Goal: Information Seeking & Learning: Find specific page/section

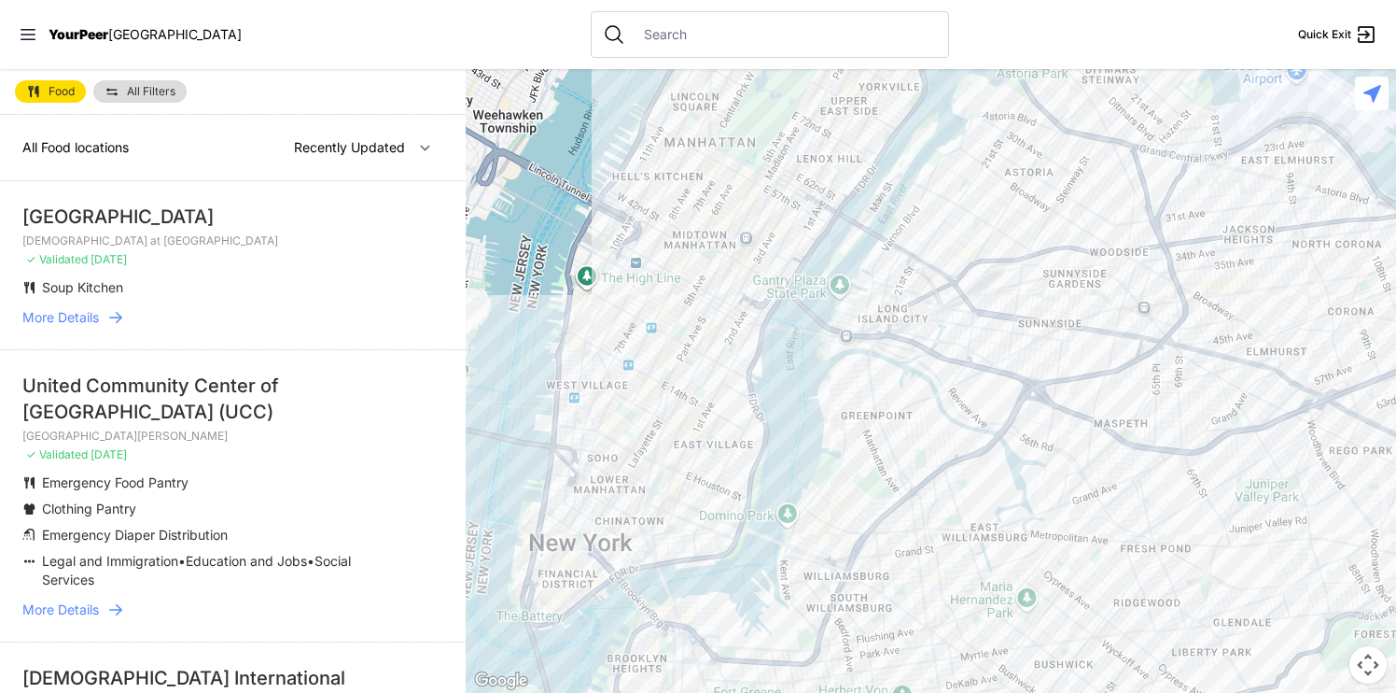
drag, startPoint x: 992, startPoint y: 541, endPoint x: 922, endPoint y: 259, distance: 291.4
click at [922, 259] on div at bounding box center [931, 381] width 931 height 624
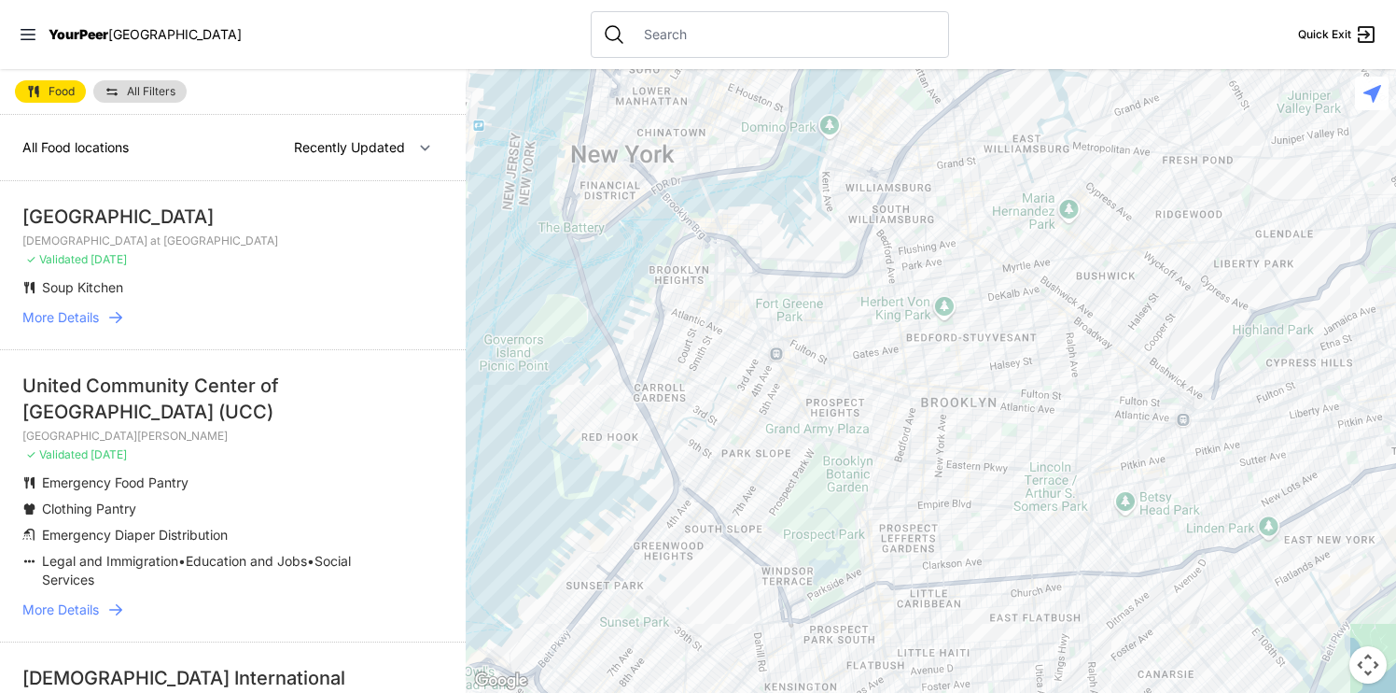
drag, startPoint x: 1007, startPoint y: 464, endPoint x: 1032, endPoint y: 64, distance: 400.3
click at [1032, 64] on div "Close panel YourPeer [GEOGRAPHIC_DATA] Quick Exit Single Adult Families Soup Ki…" at bounding box center [698, 346] width 1396 height 693
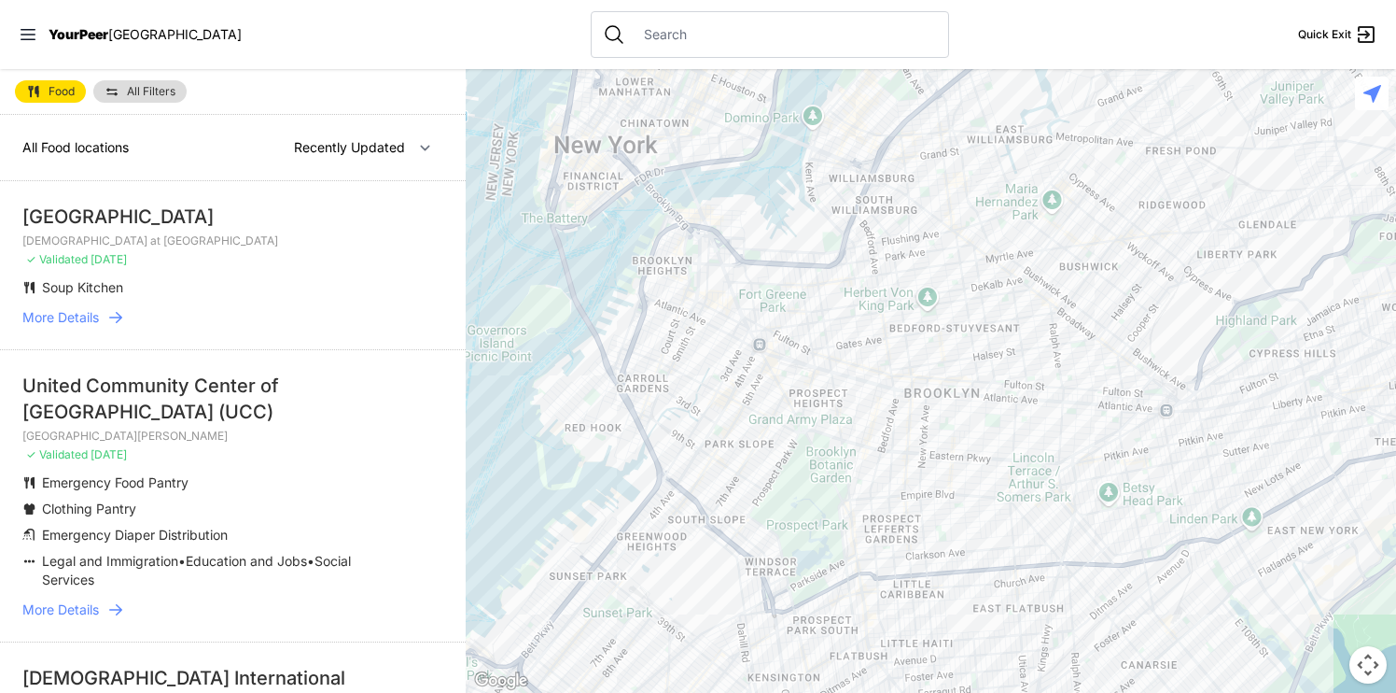
click at [884, 411] on div at bounding box center [931, 381] width 931 height 624
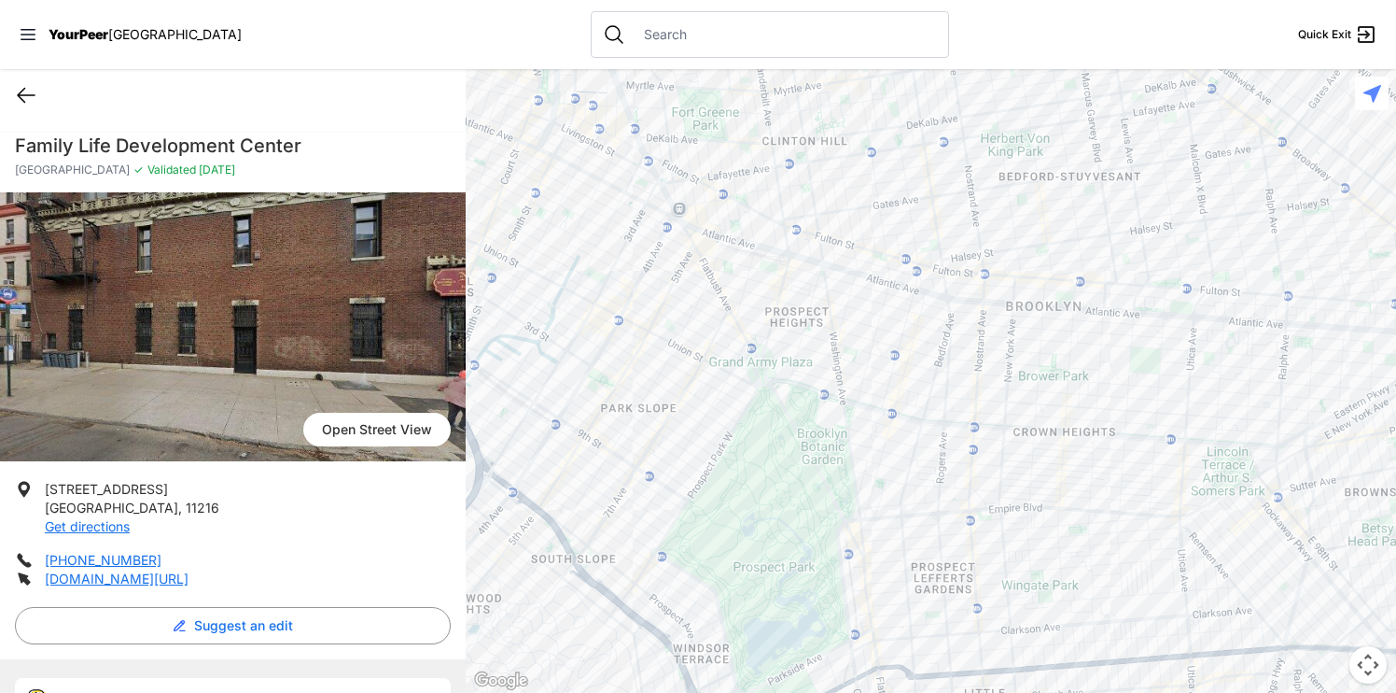
click at [21, 89] on icon at bounding box center [26, 95] width 22 height 22
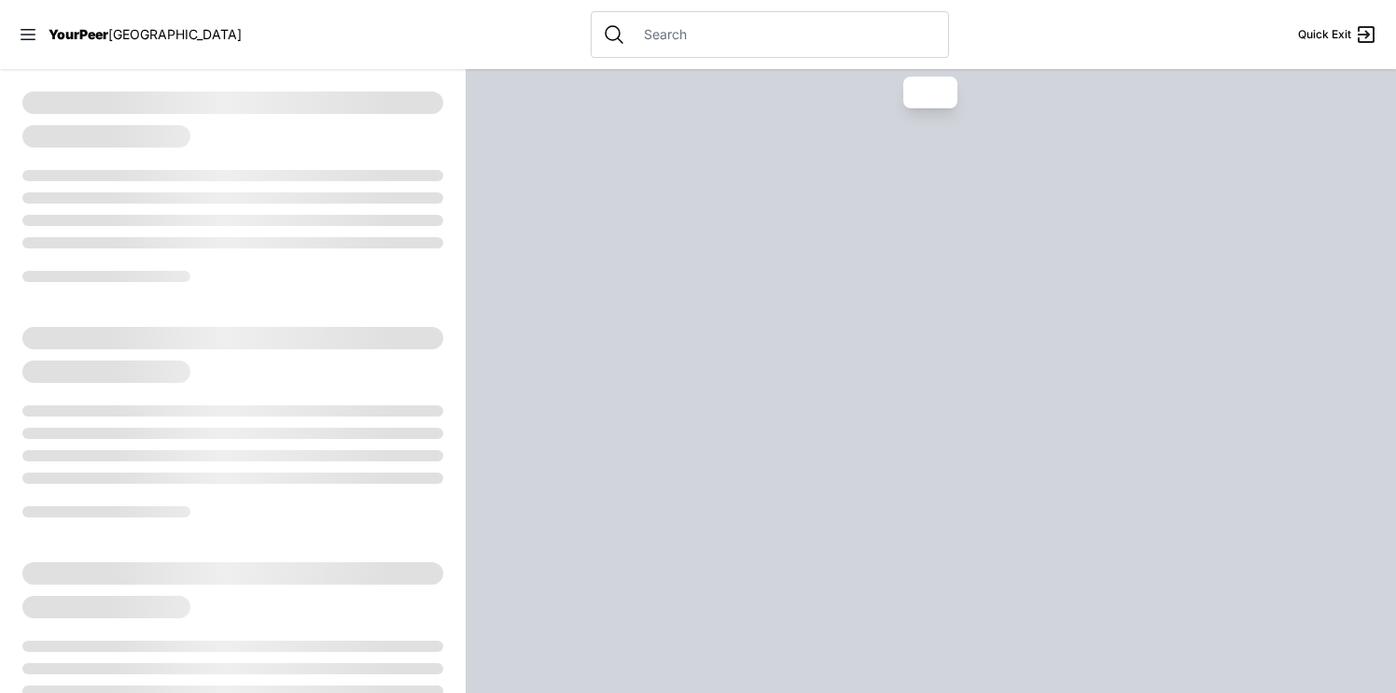
select select "recentlyUpdated"
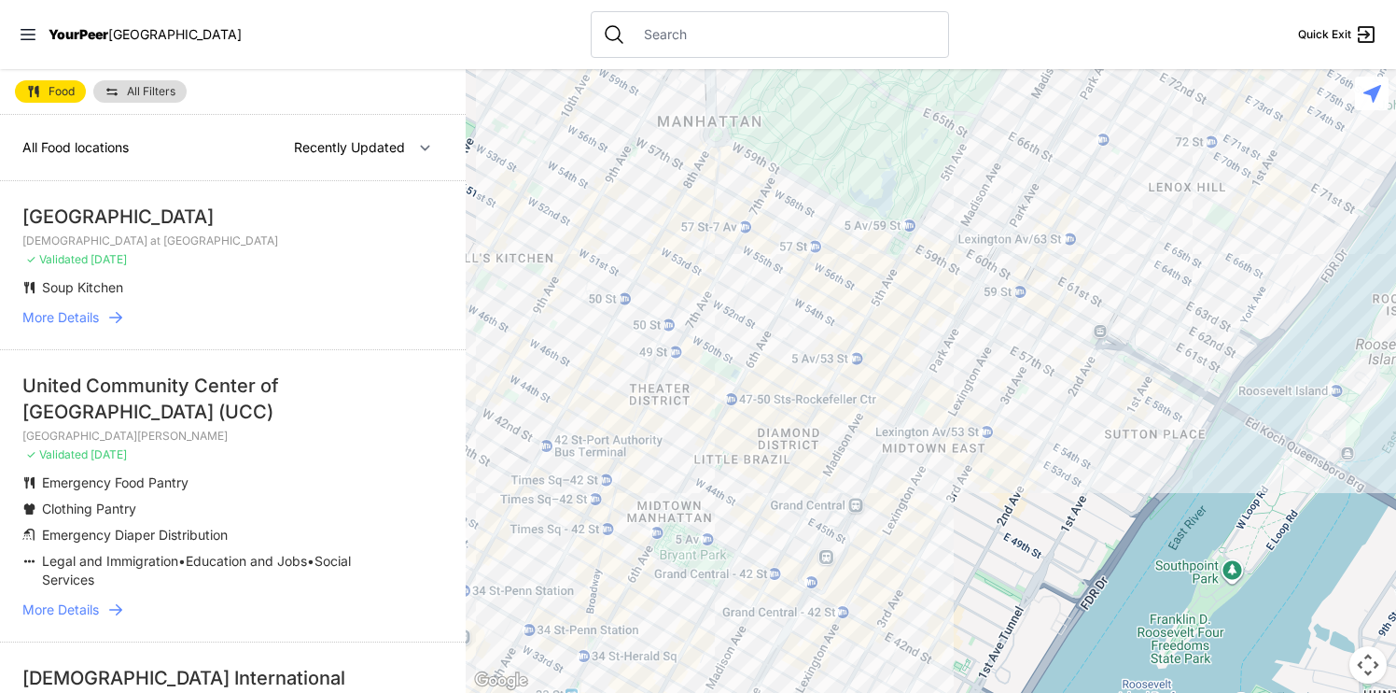
drag, startPoint x: 766, startPoint y: 556, endPoint x: 904, endPoint y: -110, distance: 680.4
click at [904, 0] on html "View map Close panel YourPeer [GEOGRAPHIC_DATA] Quick Exit Single Adult Familie…" at bounding box center [698, 346] width 1396 height 693
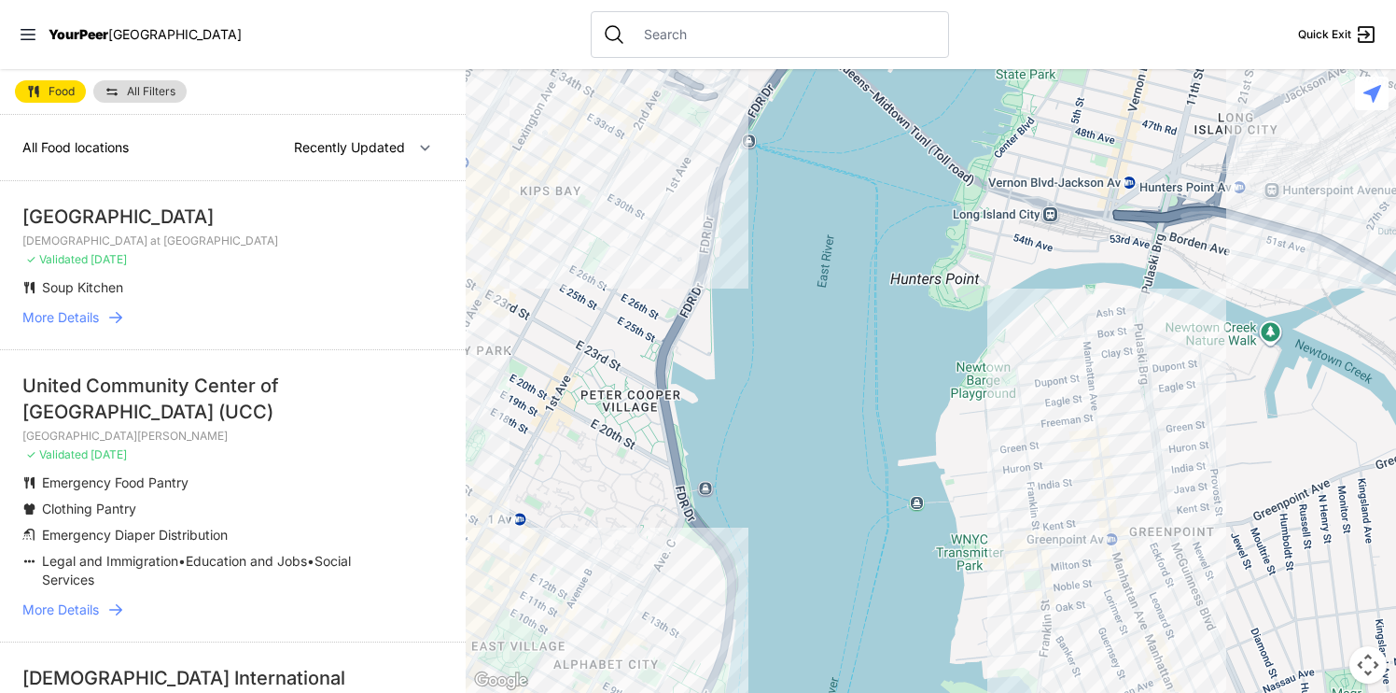
drag, startPoint x: 1105, startPoint y: 536, endPoint x: 910, endPoint y: -148, distance: 711.4
click at [910, 0] on html "View map Close panel YourPeer [GEOGRAPHIC_DATA] Quick Exit Single Adult Familie…" at bounding box center [698, 346] width 1396 height 693
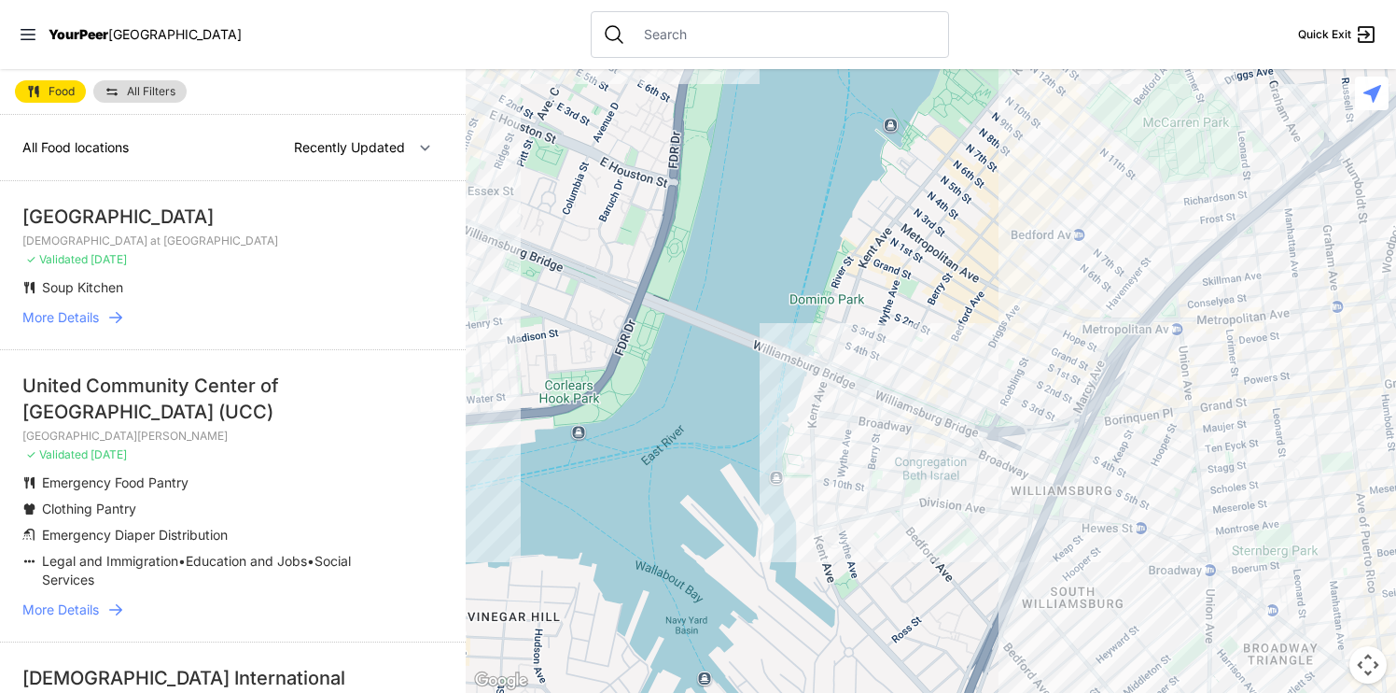
drag, startPoint x: 1116, startPoint y: 540, endPoint x: 1127, endPoint y: -148, distance: 688.9
click at [1127, 0] on html "View map Close panel YourPeer [GEOGRAPHIC_DATA] Quick Exit Single Adult Familie…" at bounding box center [698, 346] width 1396 height 693
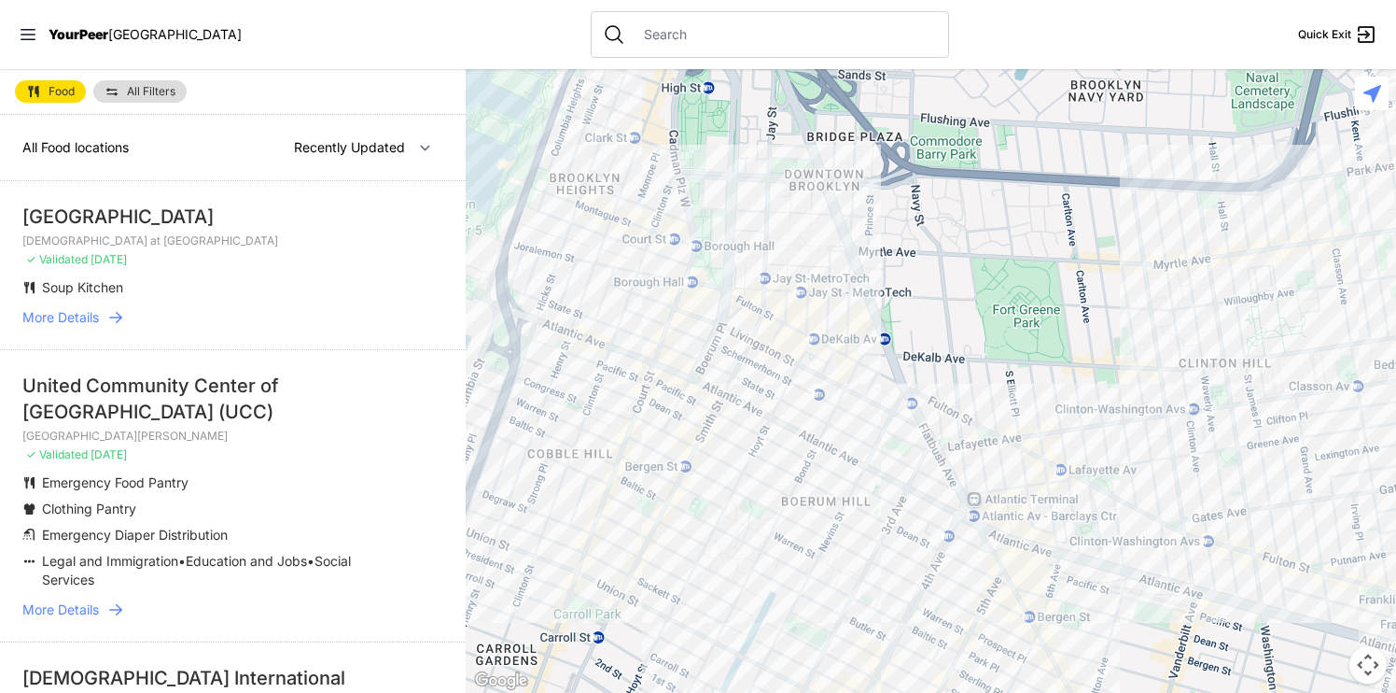
drag, startPoint x: 1127, startPoint y: 615, endPoint x: 1489, endPoint y: -46, distance: 753.6
click at [1395, 0] on html "View map Close panel YourPeer [GEOGRAPHIC_DATA] Quick Exit Single Adult Familie…" at bounding box center [698, 346] width 1396 height 693
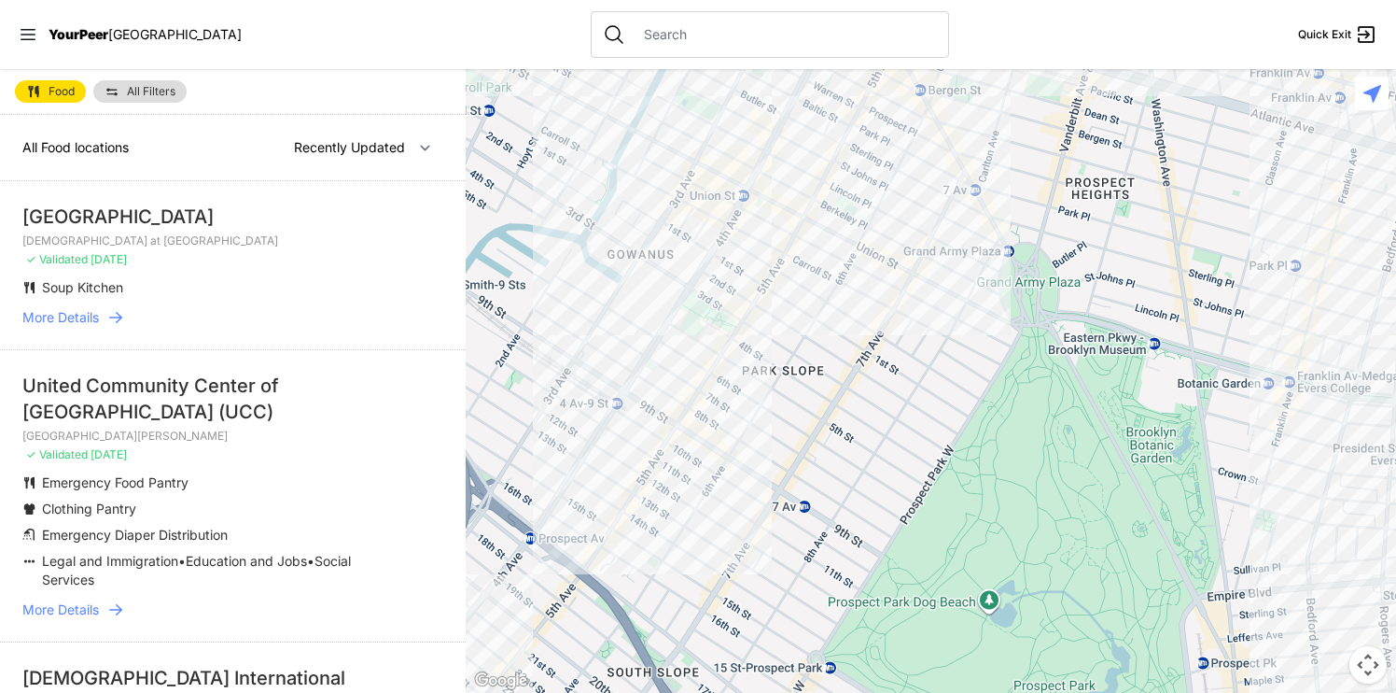
drag, startPoint x: 1084, startPoint y: 501, endPoint x: 974, endPoint y: -29, distance: 541.3
click at [974, 0] on html "View map Close panel YourPeer [GEOGRAPHIC_DATA] Quick Exit Single Adult Familie…" at bounding box center [698, 346] width 1396 height 693
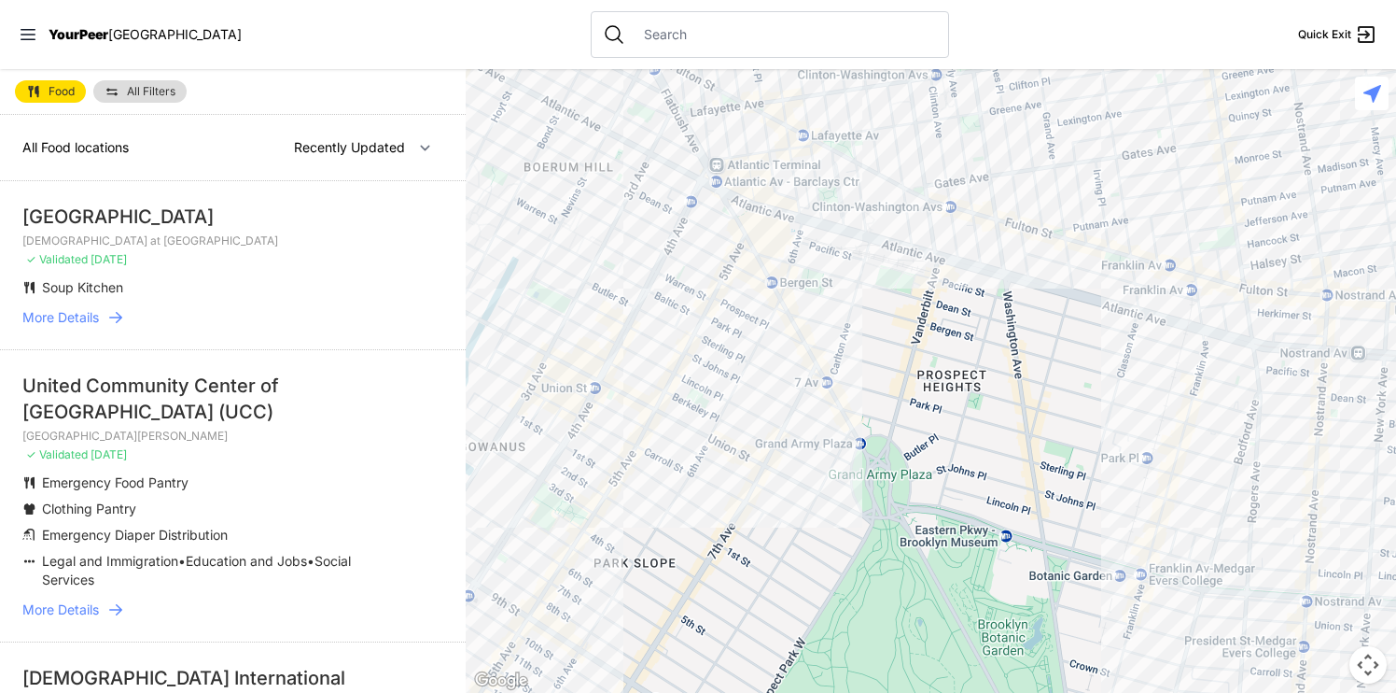
drag, startPoint x: 1037, startPoint y: 158, endPoint x: 888, endPoint y: 351, distance: 244.2
click at [888, 351] on div at bounding box center [931, 381] width 931 height 624
click at [980, 158] on div at bounding box center [931, 381] width 931 height 624
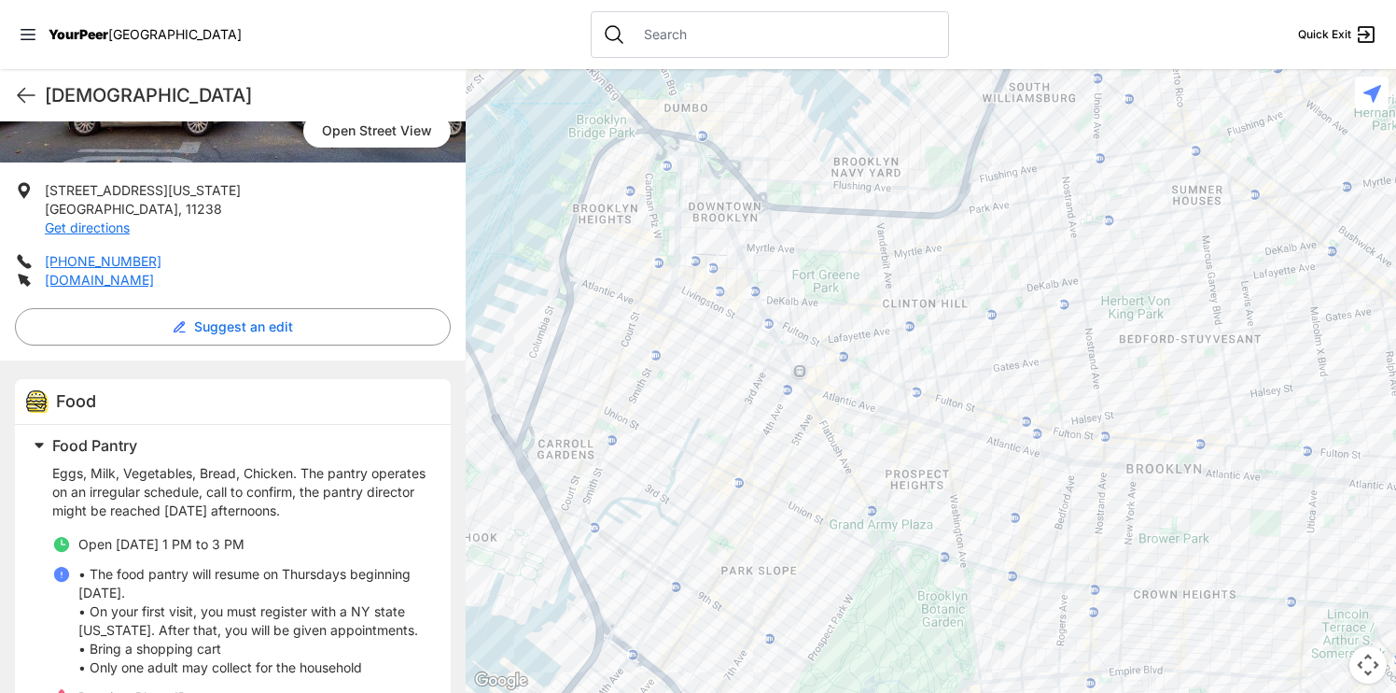
scroll to position [372, 0]
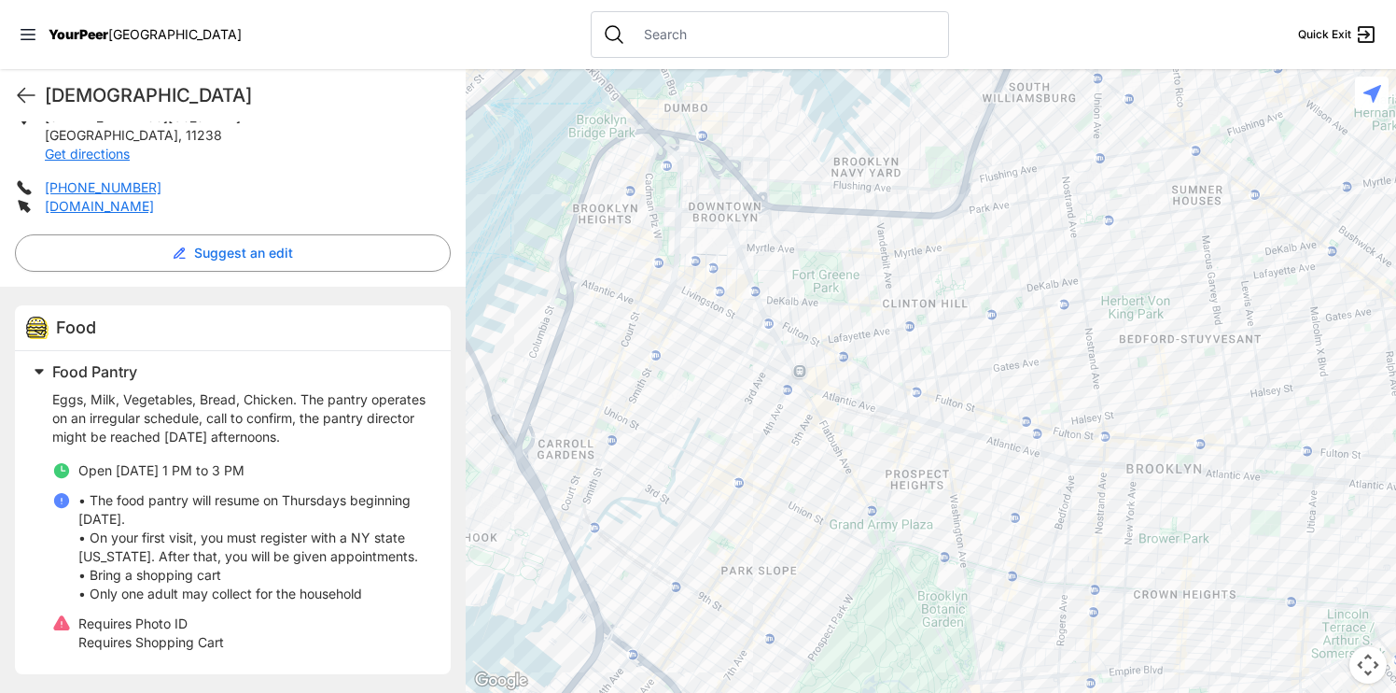
click at [1050, 525] on div at bounding box center [931, 381] width 931 height 624
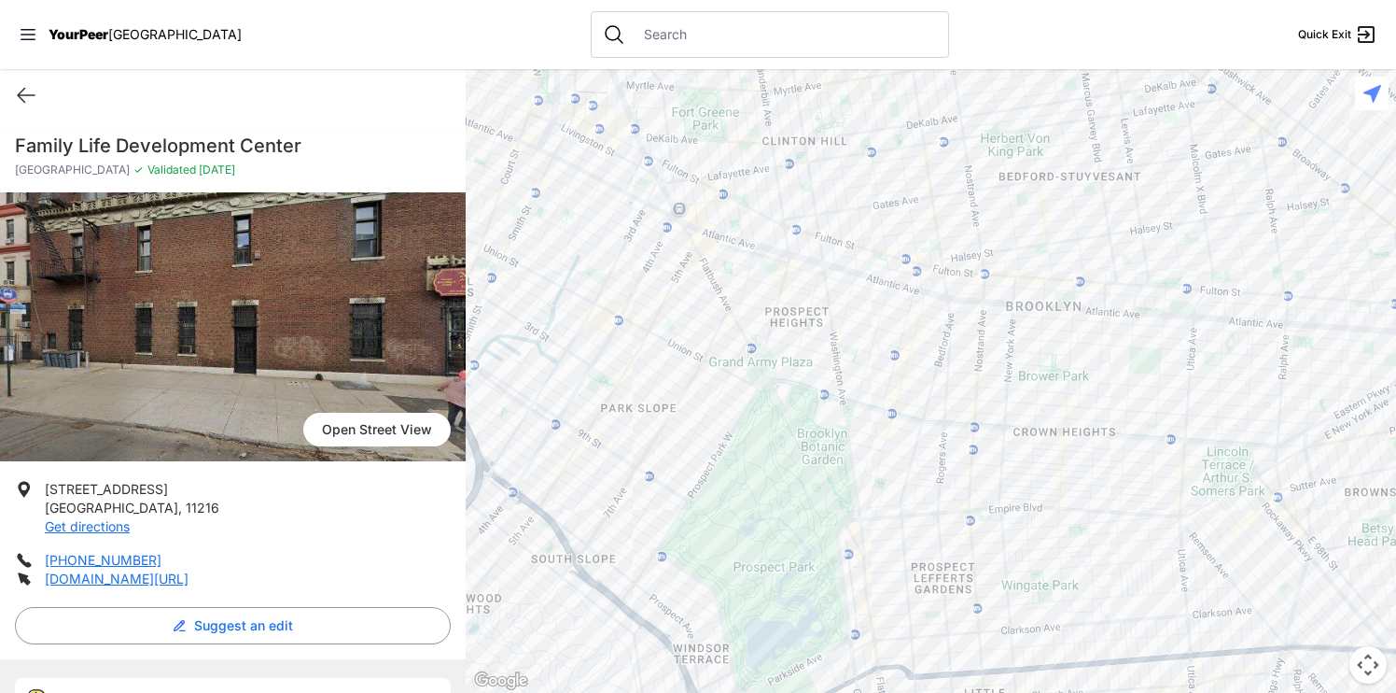
click at [951, 340] on div at bounding box center [931, 381] width 931 height 624
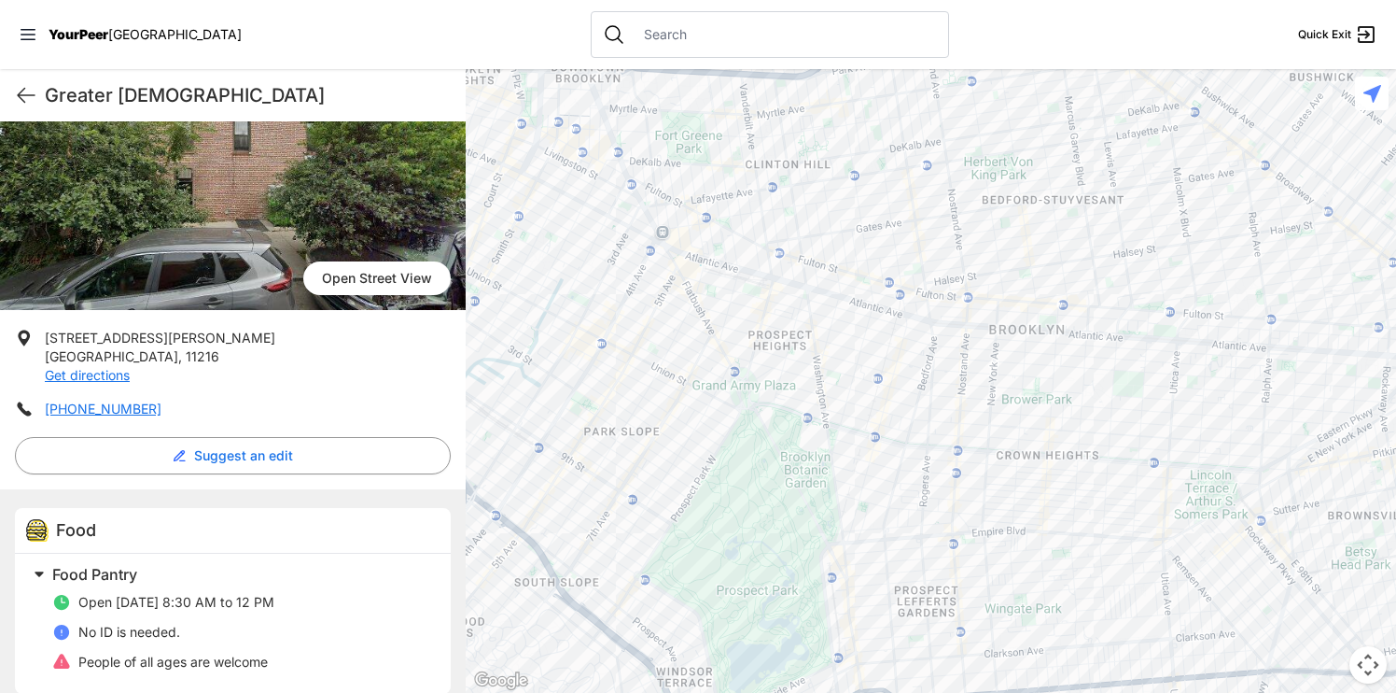
scroll to position [161, 0]
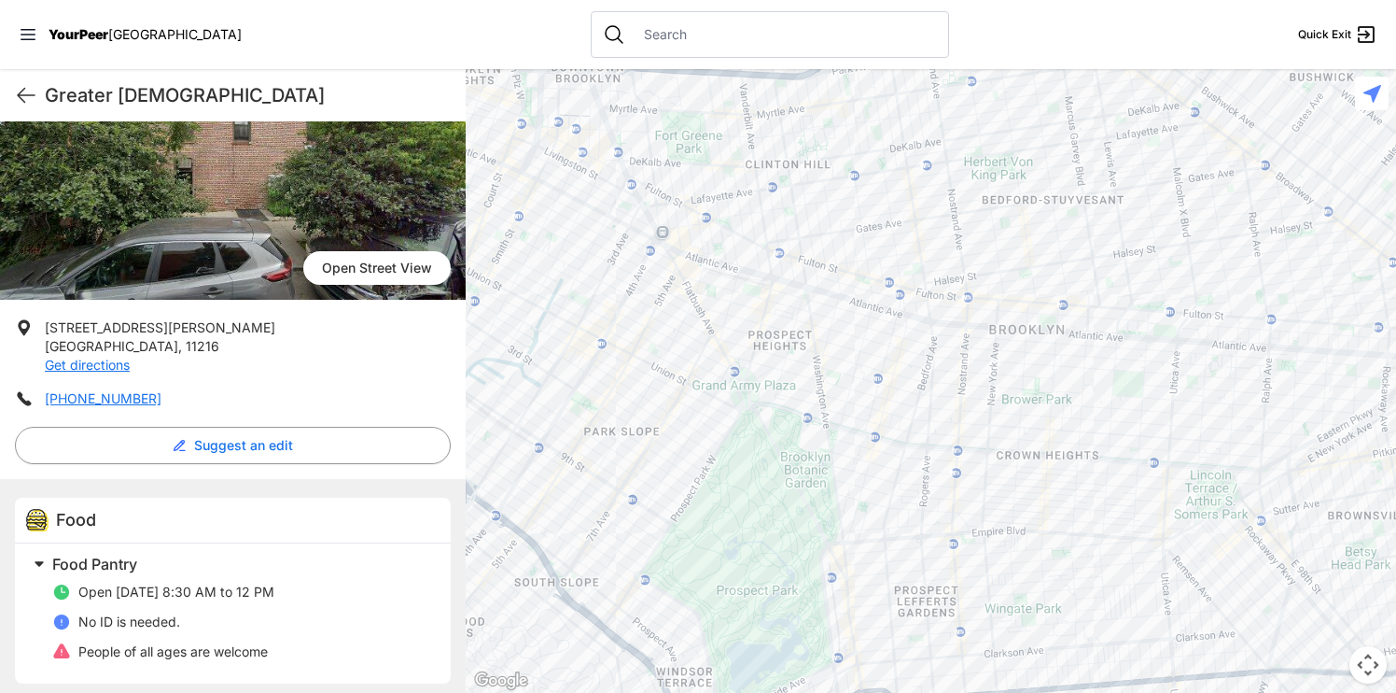
click at [675, 288] on div at bounding box center [931, 381] width 931 height 624
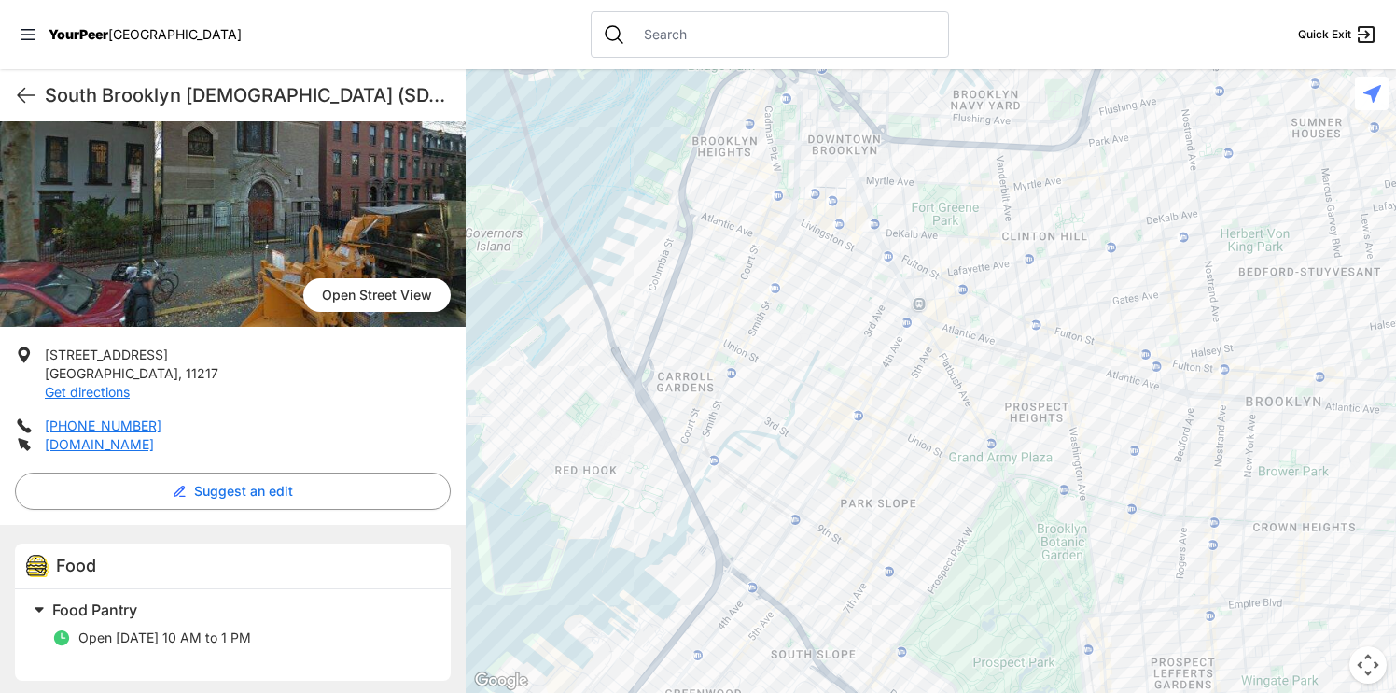
scroll to position [186, 0]
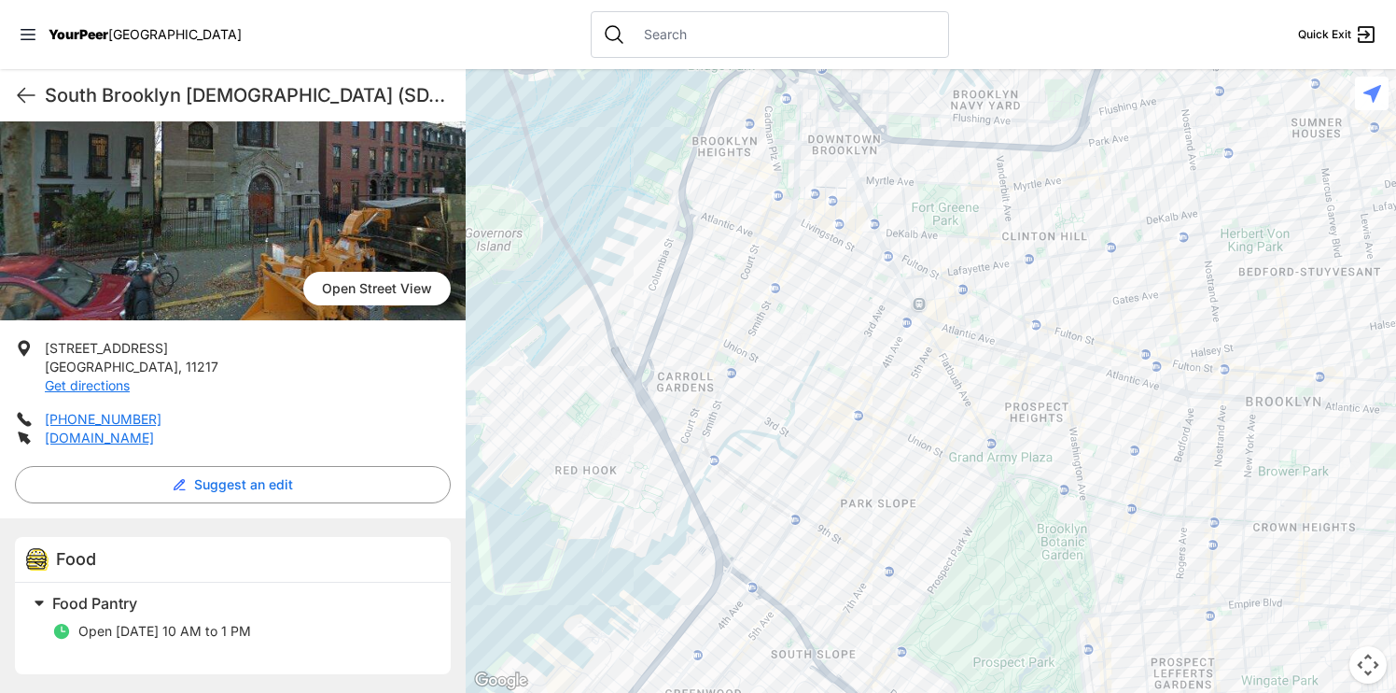
click at [925, 319] on div at bounding box center [931, 381] width 931 height 624
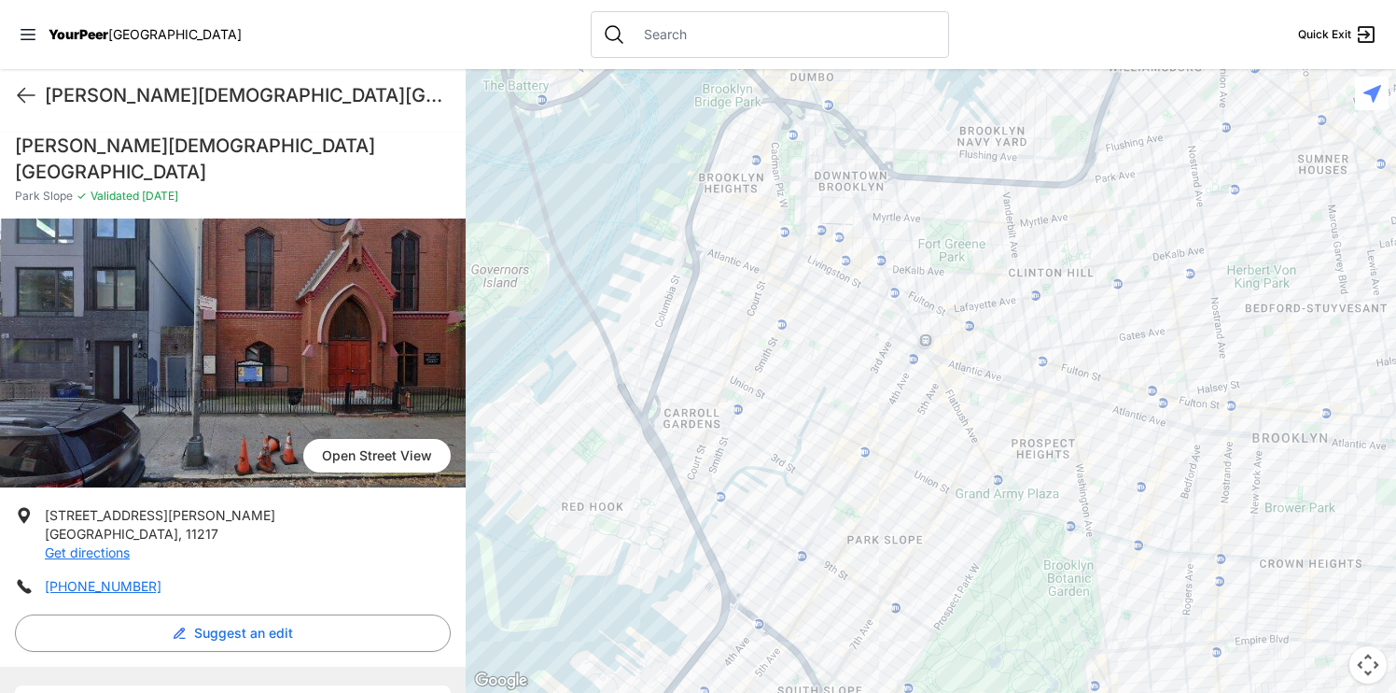
scroll to position [122, 0]
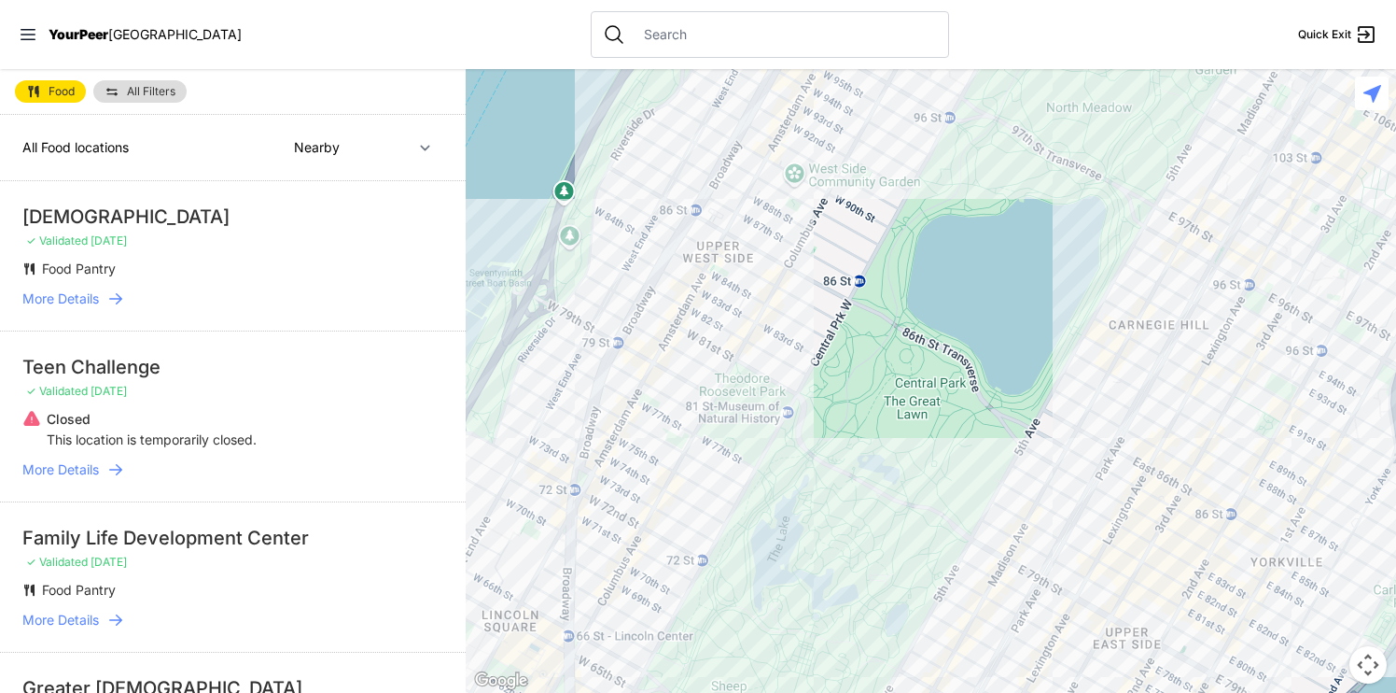
click at [145, 92] on span "All Filters" at bounding box center [151, 91] width 49 height 11
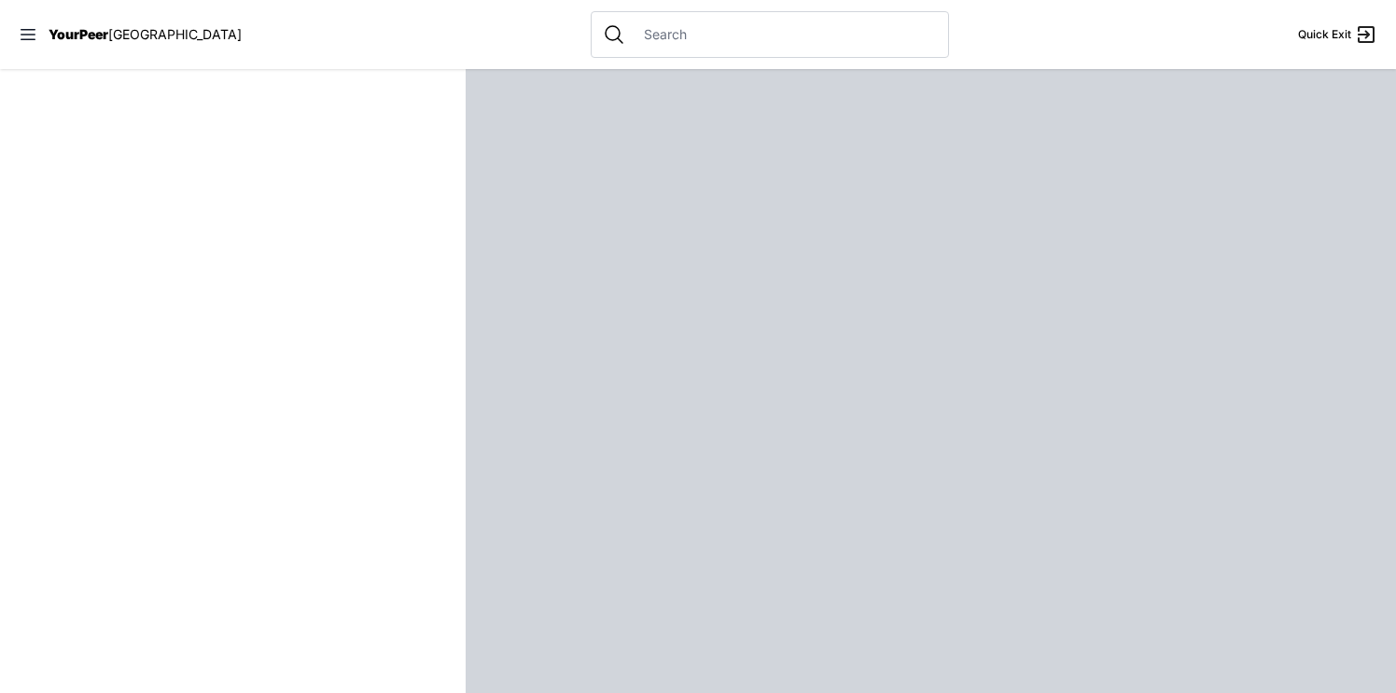
select select "recentlyUpdated"
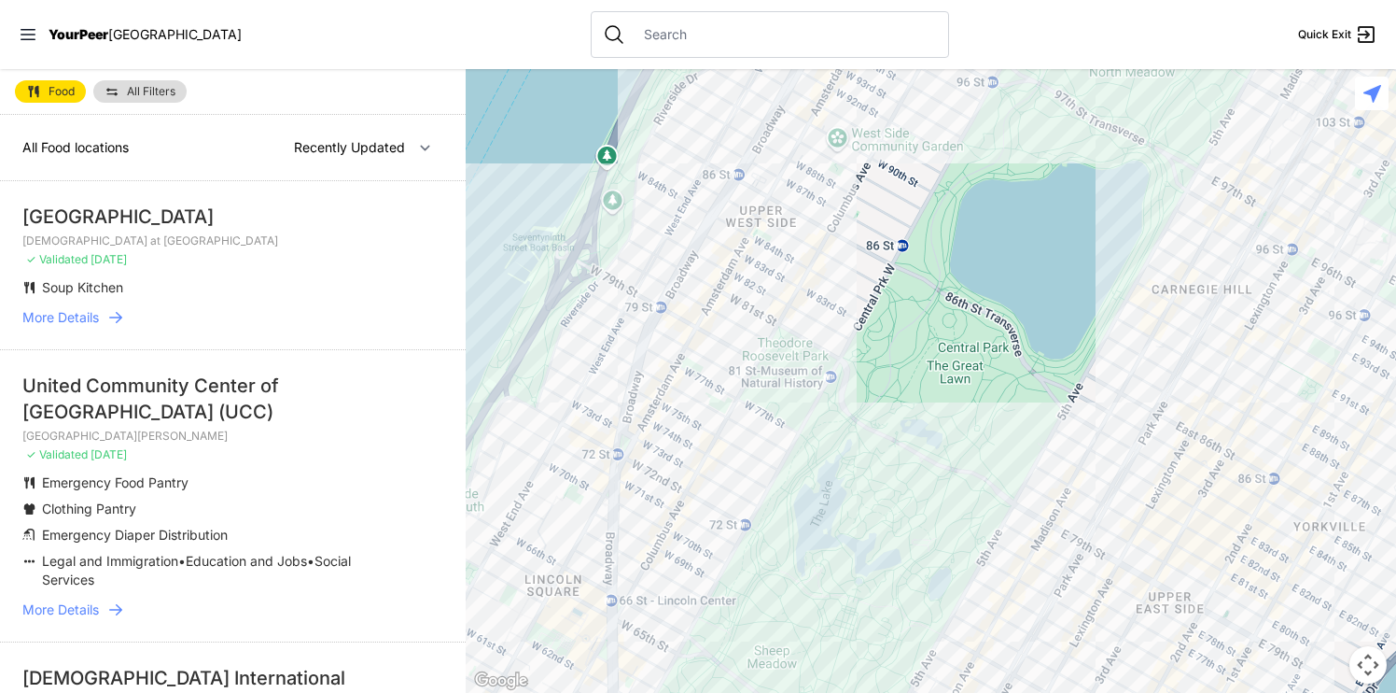
click at [155, 97] on link "All Filters" at bounding box center [139, 91] width 93 height 22
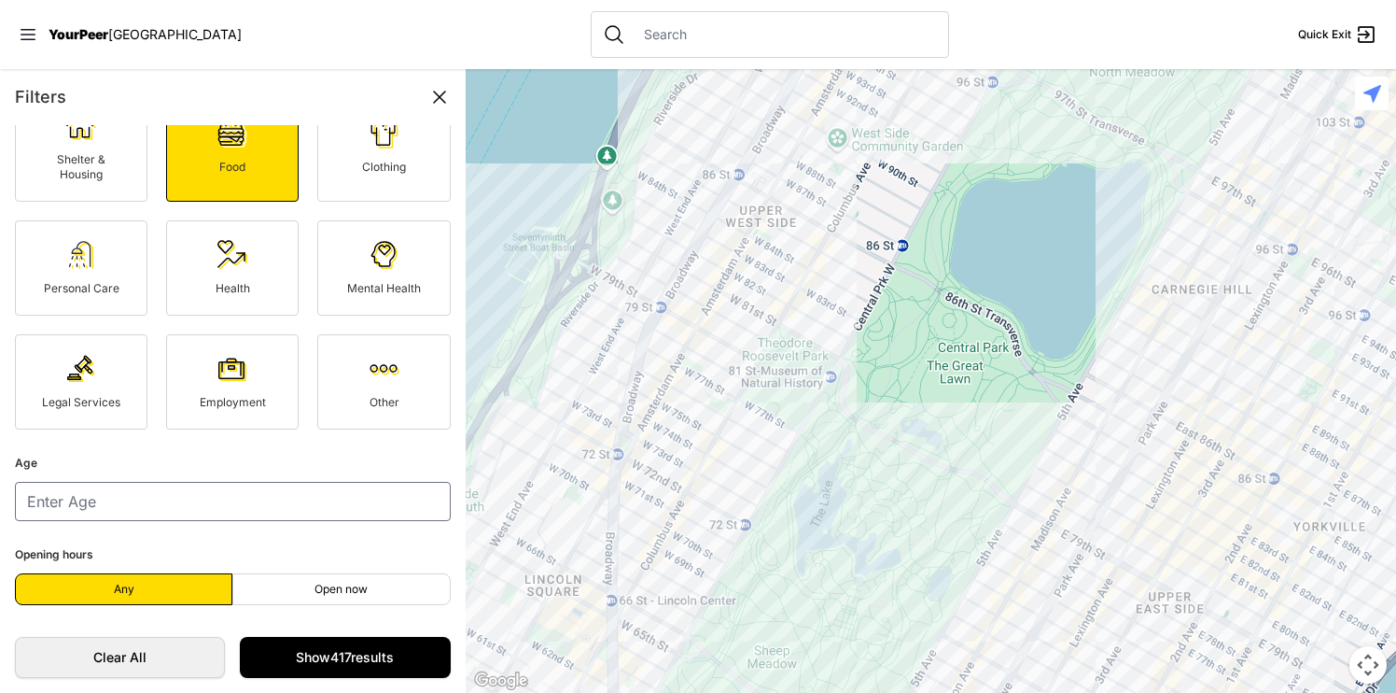
scroll to position [79, 0]
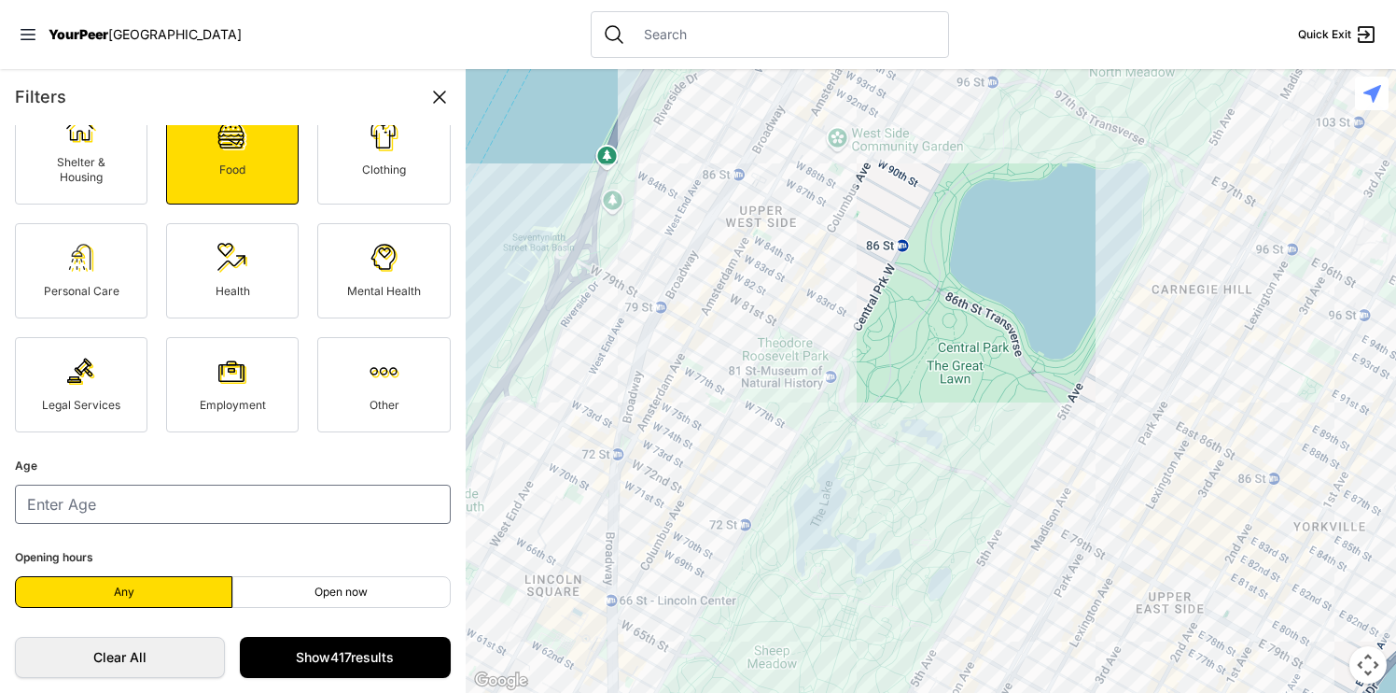
click at [94, 267] on img at bounding box center [81, 258] width 30 height 30
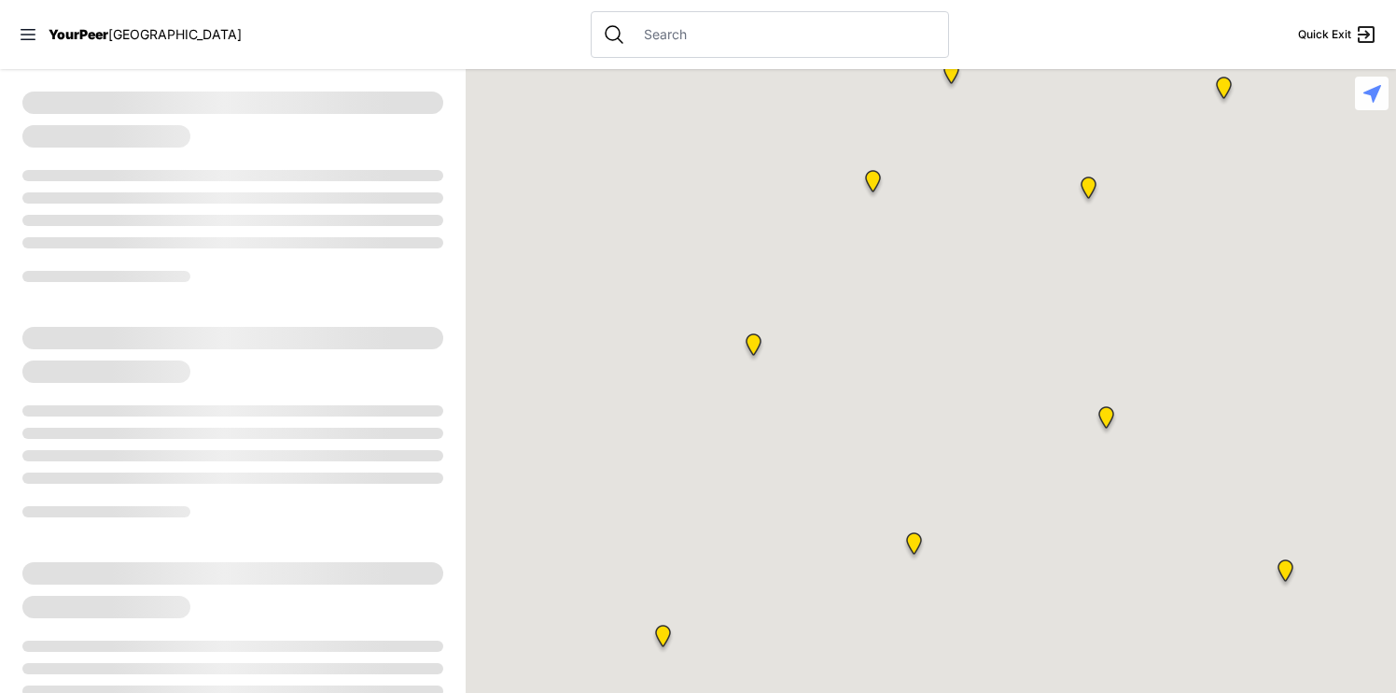
select select "recentlyUpdated"
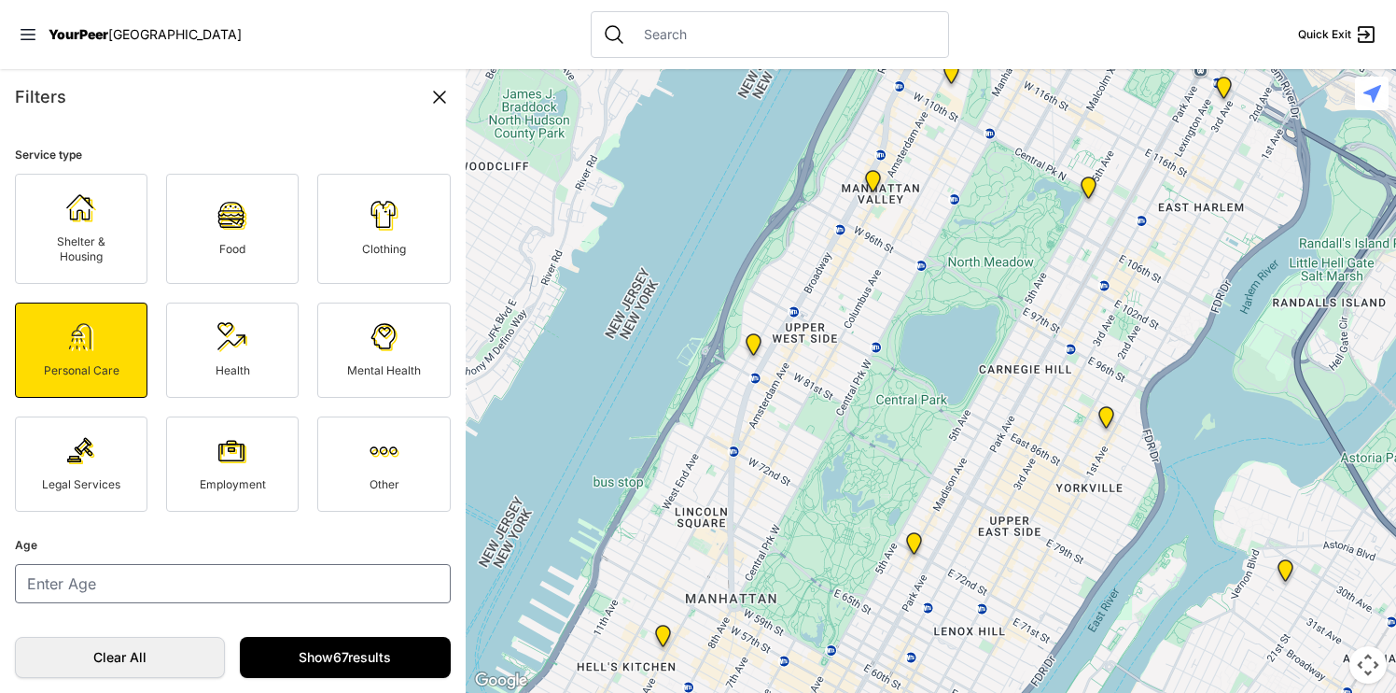
click at [207, 234] on link "Food" at bounding box center [232, 229] width 133 height 110
select select "recentlyUpdated"
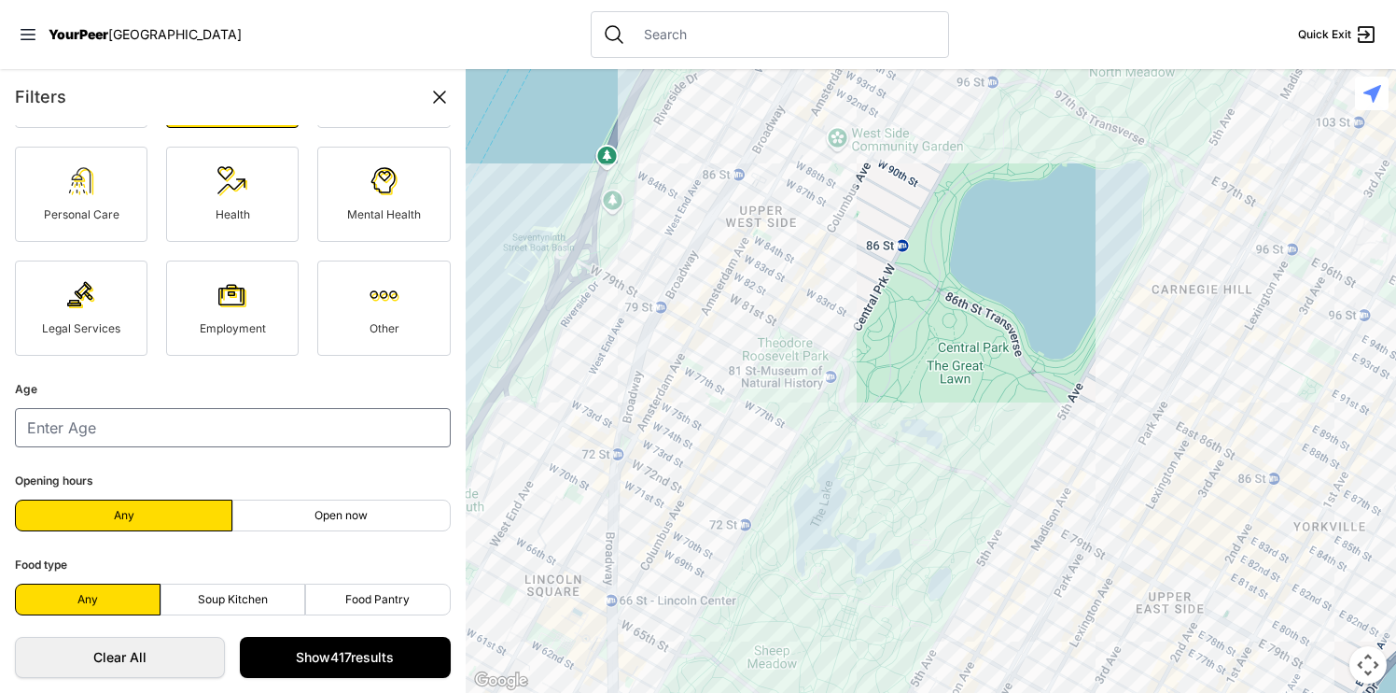
scroll to position [168, 0]
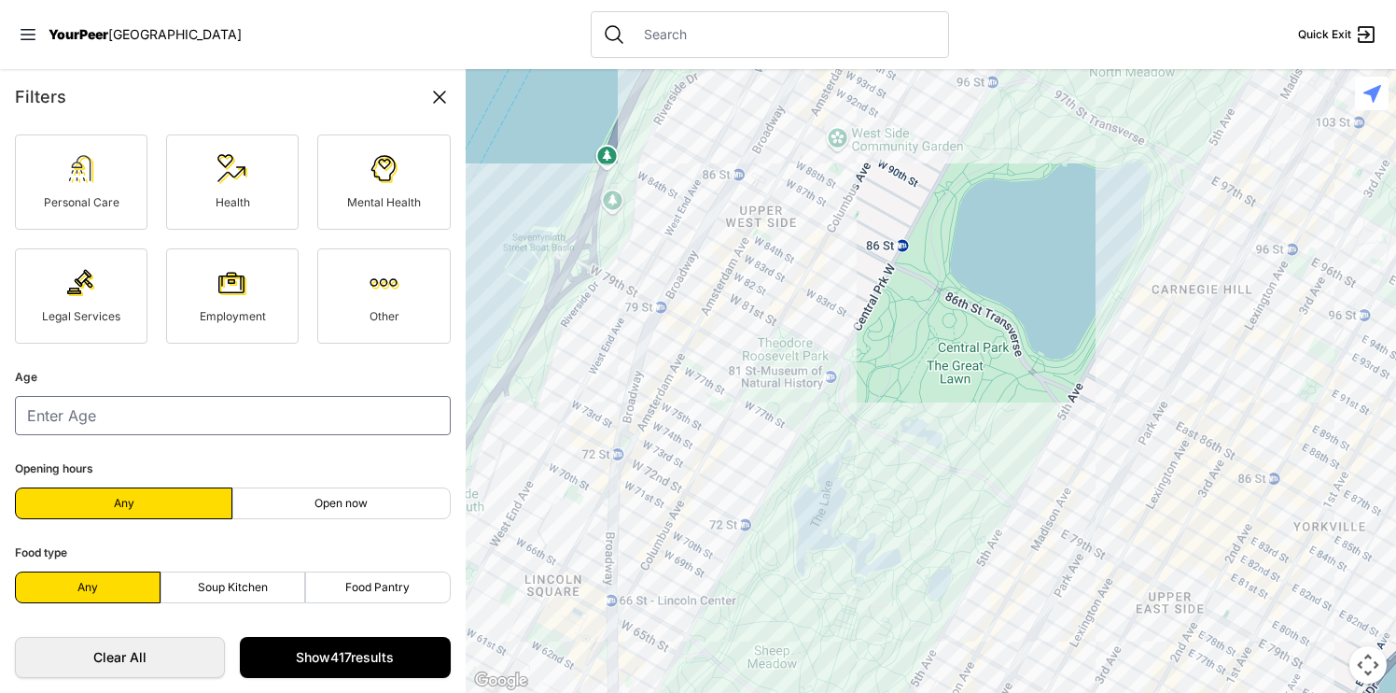
click at [315, 507] on span "Open now" at bounding box center [341, 503] width 53 height 15
click at [341, 504] on input "Open now" at bounding box center [341, 503] width 1 height 1
radio input "true"
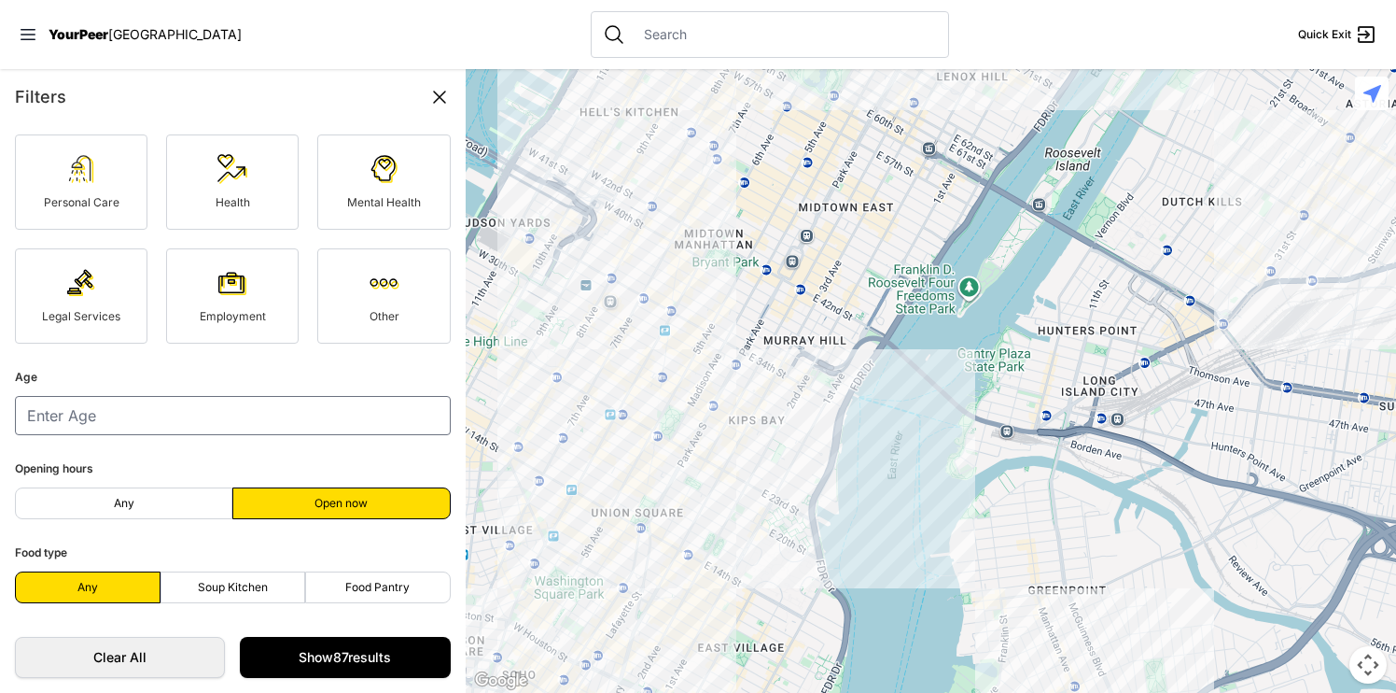
drag, startPoint x: 746, startPoint y: 606, endPoint x: 739, endPoint y: 88, distance: 518.1
click at [745, 77] on div at bounding box center [931, 381] width 931 height 624
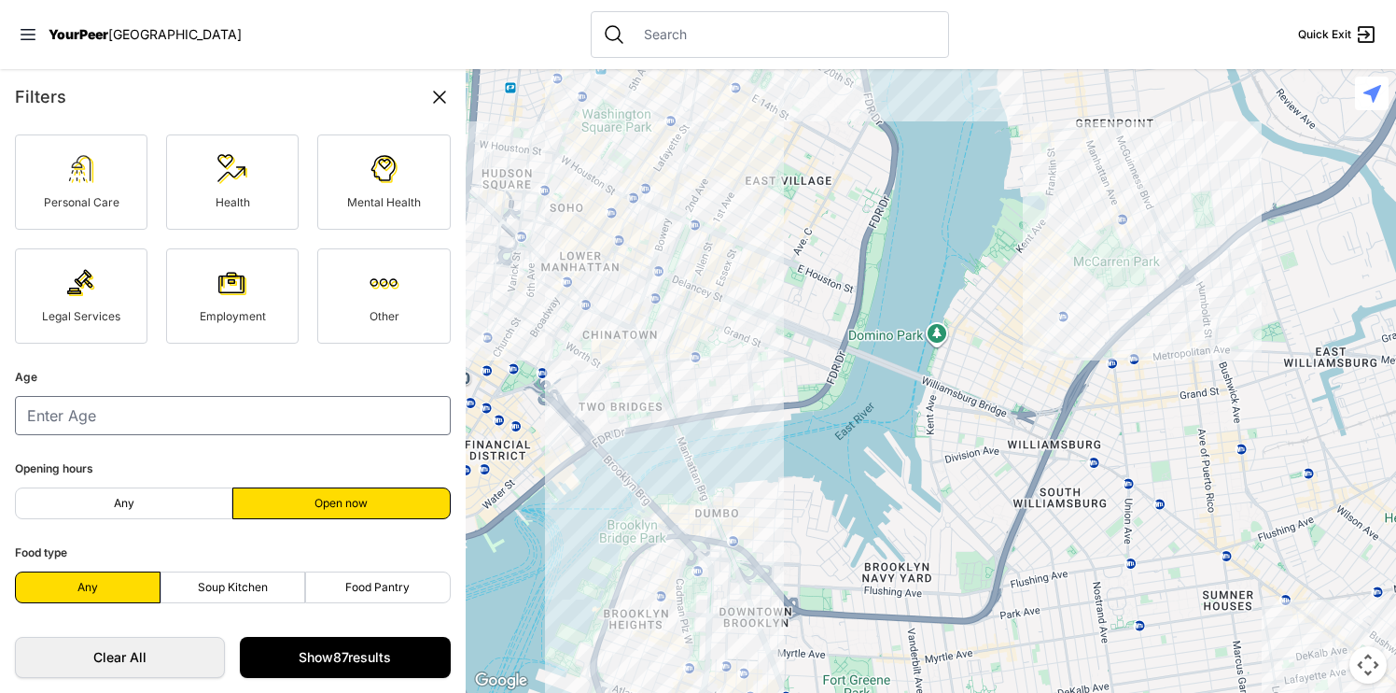
drag, startPoint x: 1021, startPoint y: 391, endPoint x: 1071, endPoint y: -63, distance: 456.3
click at [1071, 0] on html "View map Close panel YourPeer [GEOGRAPHIC_DATA] Quick Exit Single Adult Familie…" at bounding box center [698, 346] width 1396 height 693
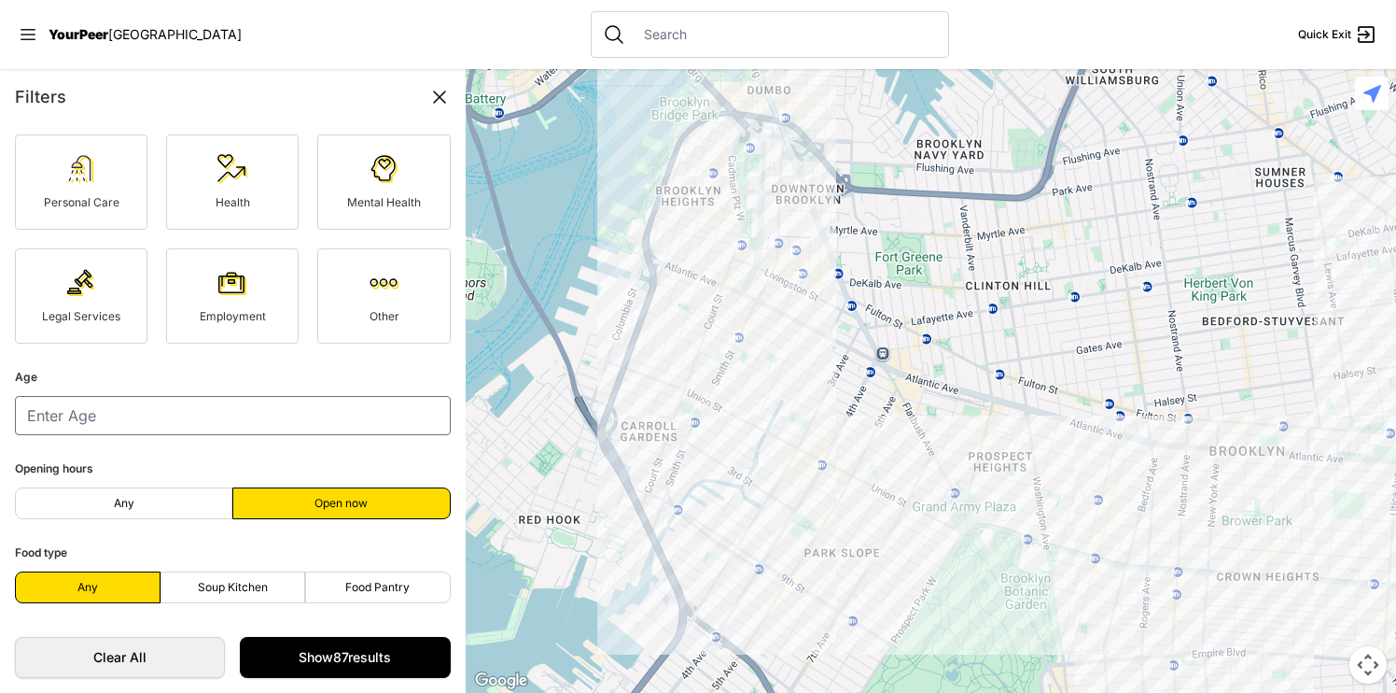
drag, startPoint x: 862, startPoint y: 451, endPoint x: 914, endPoint y: 24, distance: 429.8
click at [914, 24] on div "Close panel YourPeer [GEOGRAPHIC_DATA] Quick Exit Single Adult Families Soup Ki…" at bounding box center [698, 346] width 1396 height 693
click at [824, 422] on div at bounding box center [931, 381] width 931 height 624
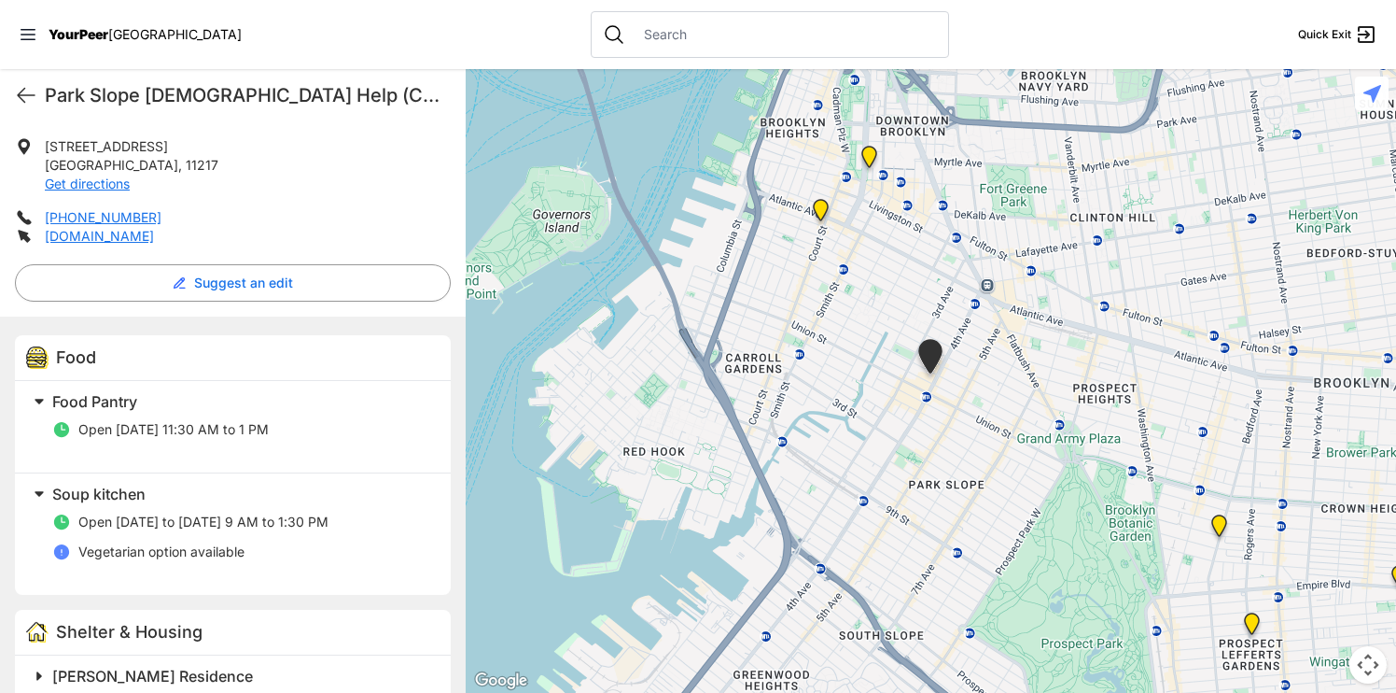
scroll to position [339, 0]
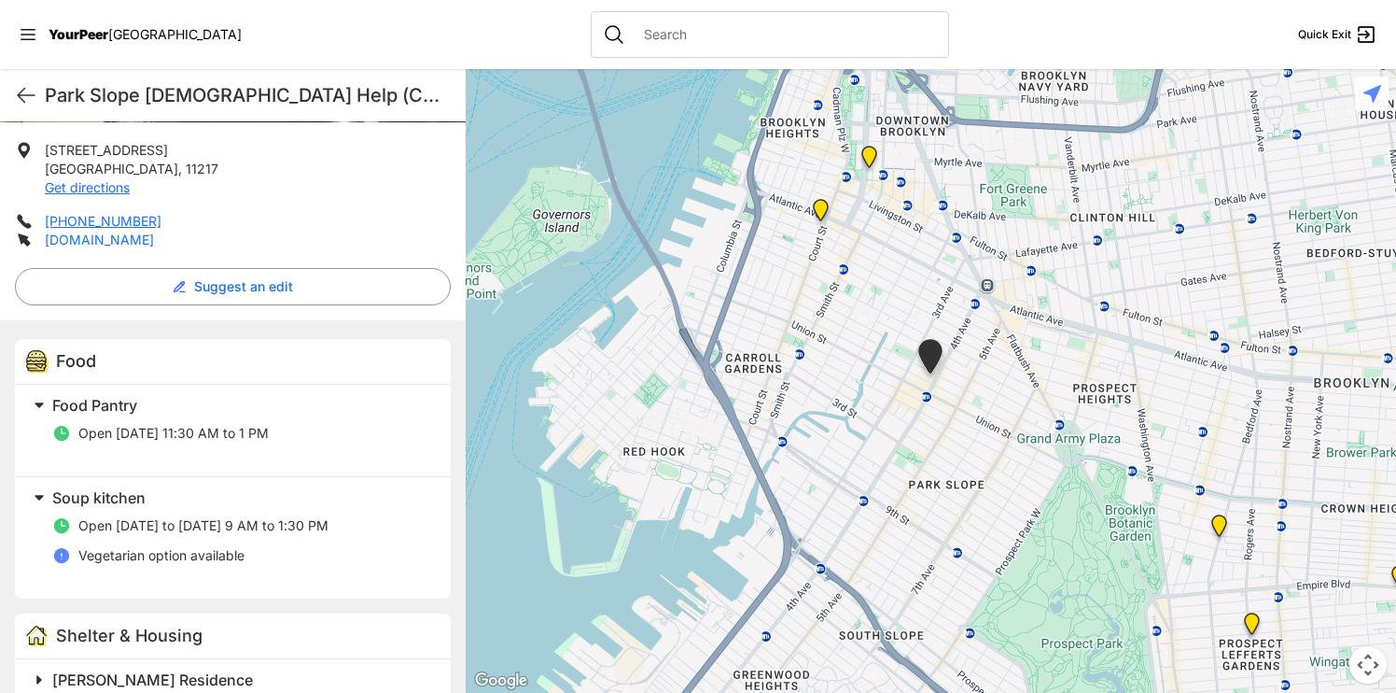
click at [114, 237] on link "[DOMAIN_NAME]" at bounding box center [99, 239] width 109 height 16
